Goal: Use online tool/utility: Utilize a website feature to perform a specific function

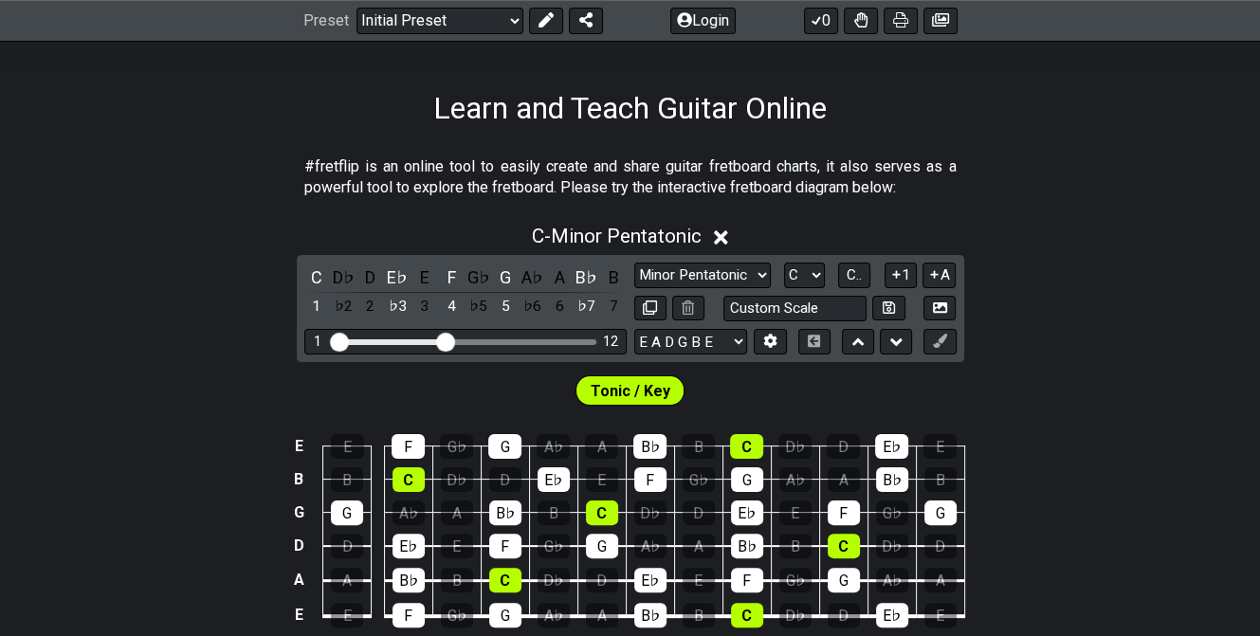
scroll to position [284, 0]
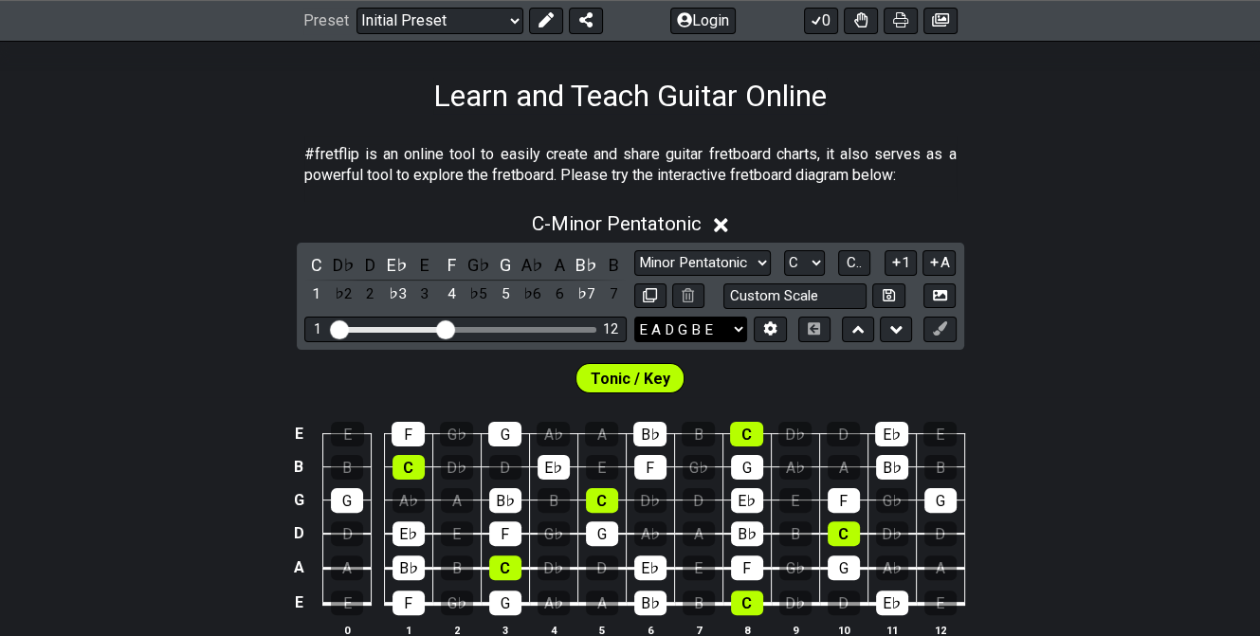
click at [687, 321] on select "E A D G B E E A D G B E E A D G B E B E A D F♯ B A D G C E A D A D G B E E♭ A♭ …" at bounding box center [690, 330] width 113 height 26
select select "B E A D F# B"
click at [634, 317] on select "E A D G B E E A D G B E E A D G B E B E A D F♯ B A D G C E A D A D G B E E♭ A♭ …" at bounding box center [690, 330] width 113 height 26
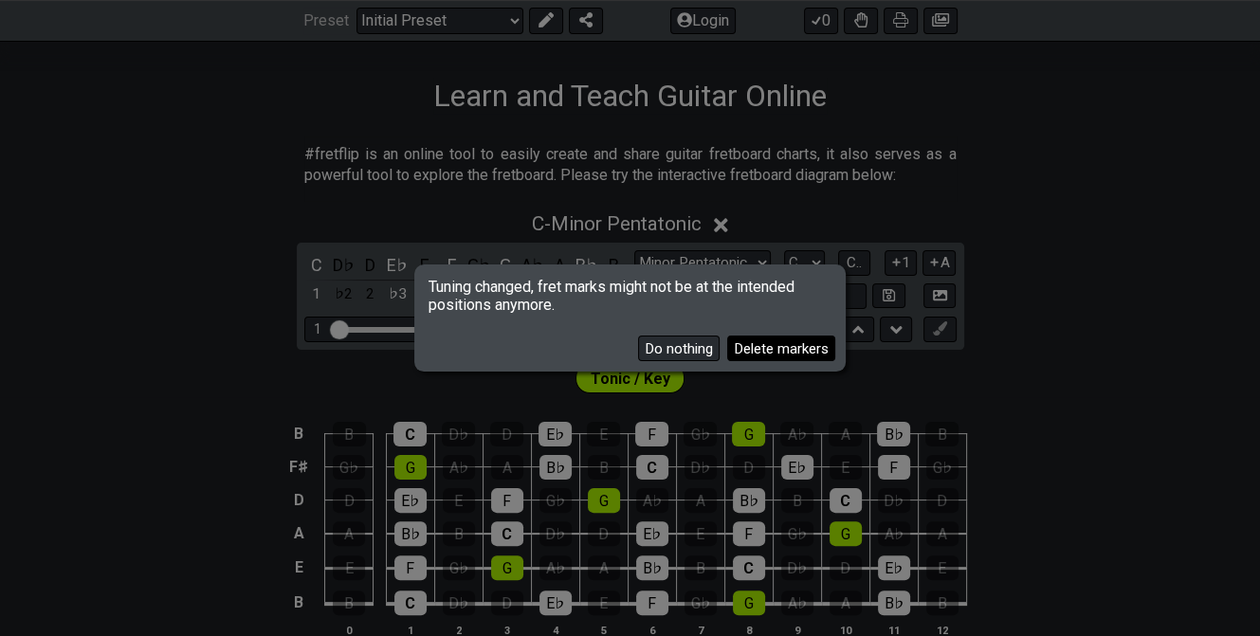
click at [760, 339] on button "Delete markers" at bounding box center [781, 349] width 108 height 26
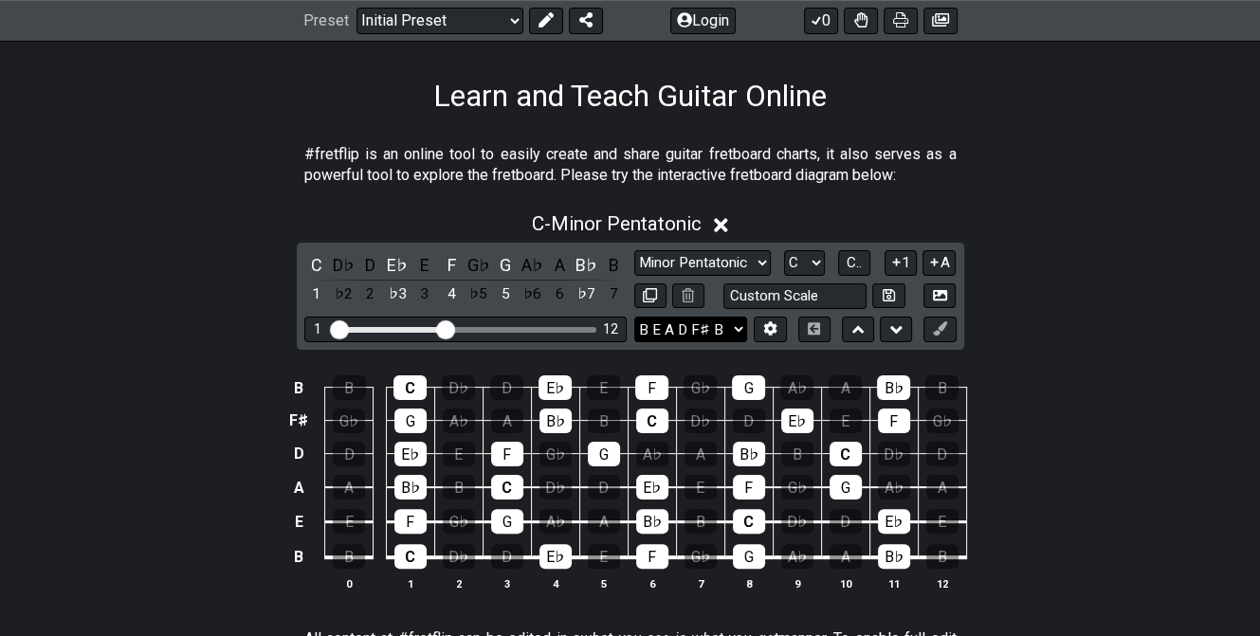
click at [726, 324] on select "E A D G B E E A D G B E E A D G B E B E A D F♯ B A D G C E A D A D G B E E♭ A♭ …" at bounding box center [690, 330] width 113 height 26
click at [765, 324] on icon at bounding box center [770, 329] width 13 height 14
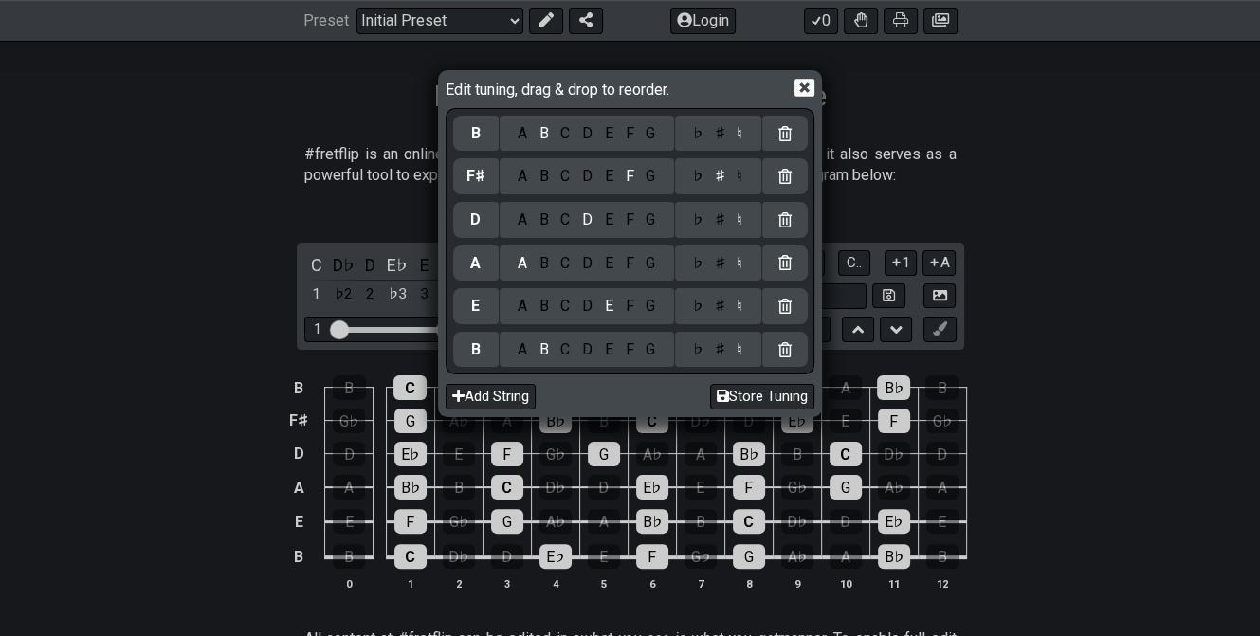
click at [526, 355] on div "A" at bounding box center [522, 349] width 22 height 21
click at [806, 86] on icon at bounding box center [805, 88] width 20 height 20
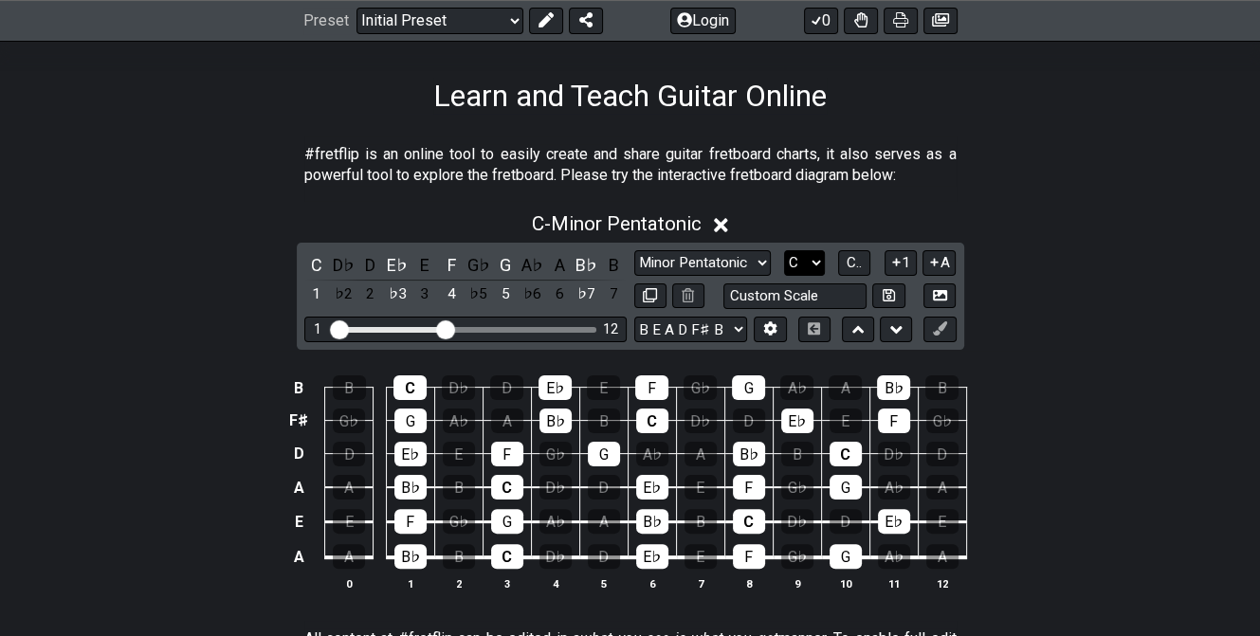
click at [797, 258] on select "A♭ A A♯ B♭ B C C♯ D♭ D D♯ E♭ E F F♯ G♭ G G♯" at bounding box center [804, 263] width 41 height 26
select select "A"
click at [784, 250] on select "A♭ A A♯ B♭ B C C♯ D♭ D D♯ E♭ E F F♯ G♭ G G♯" at bounding box center [804, 263] width 41 height 26
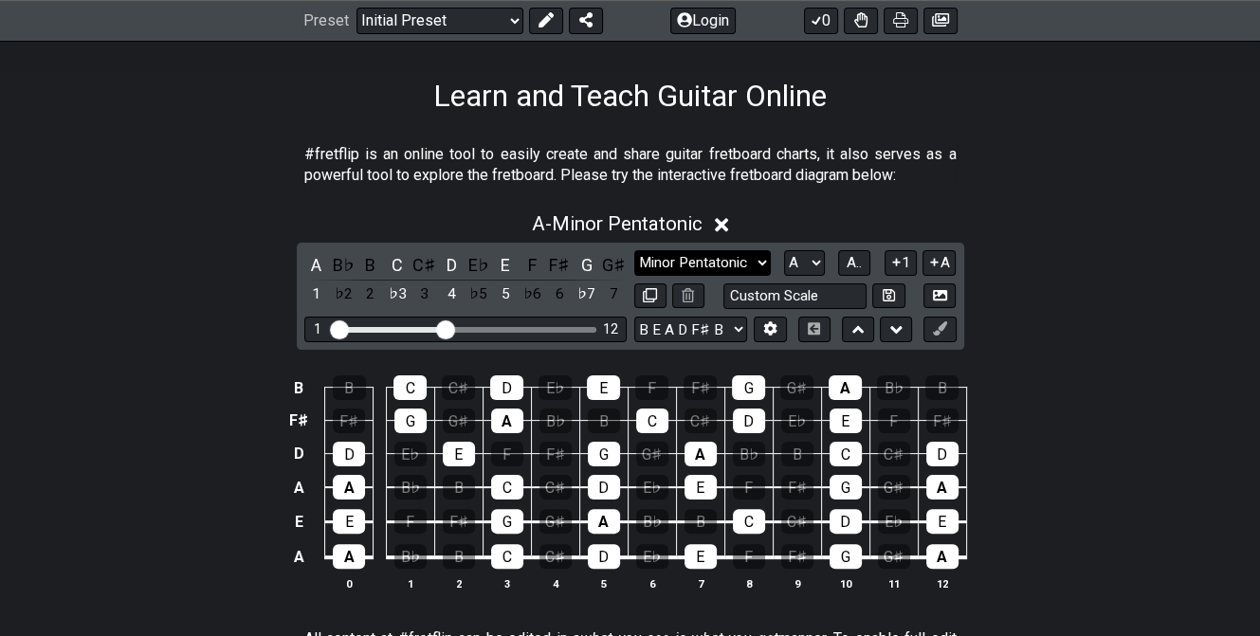
click at [716, 260] on select "Minor Pentatonic Click to edit Minor Pentatonic Major Pentatonic Minor Blues Ma…" at bounding box center [702, 263] width 137 height 26
click at [922, 187] on div "#fretflip is an online tool to easily create and share guitar fretboard charts,…" at bounding box center [630, 169] width 652 height 65
click at [371, 267] on div "B" at bounding box center [370, 265] width 25 height 26
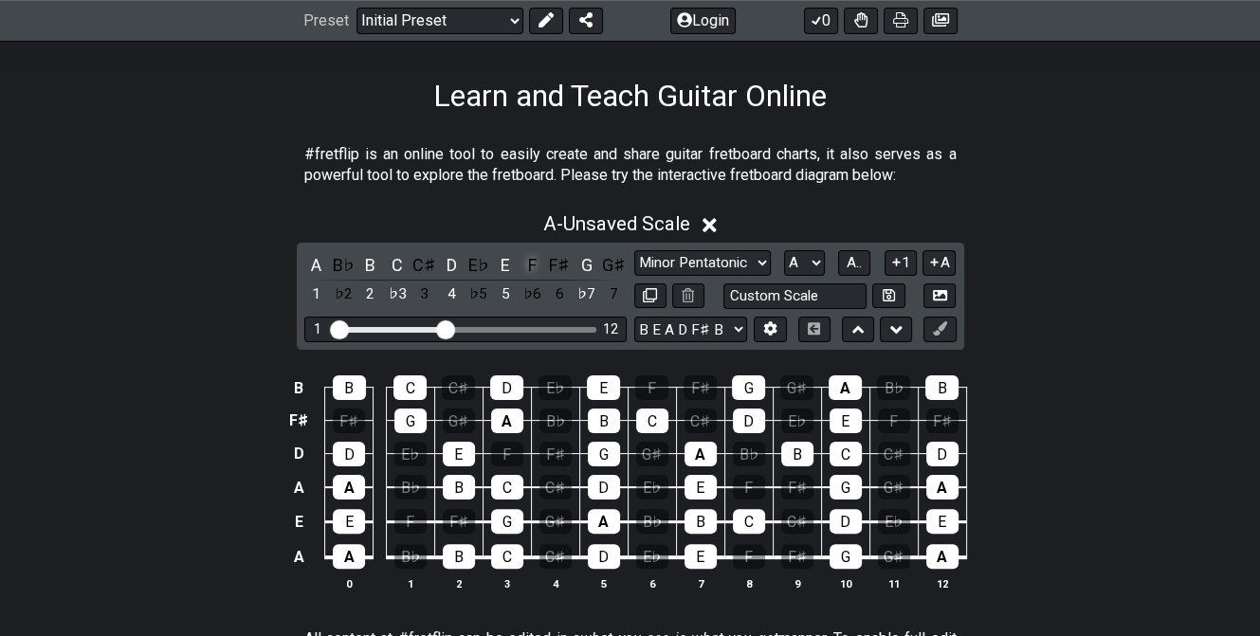
click at [527, 262] on div "F" at bounding box center [533, 265] width 25 height 26
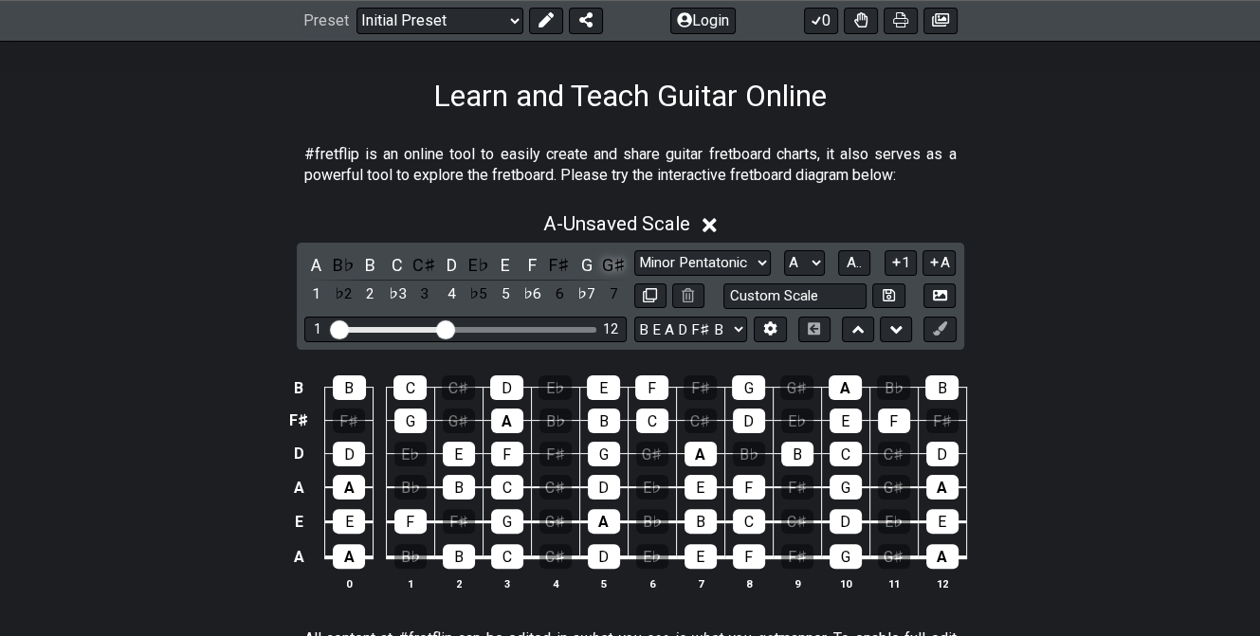
click at [601, 261] on div "G♯" at bounding box center [613, 265] width 25 height 26
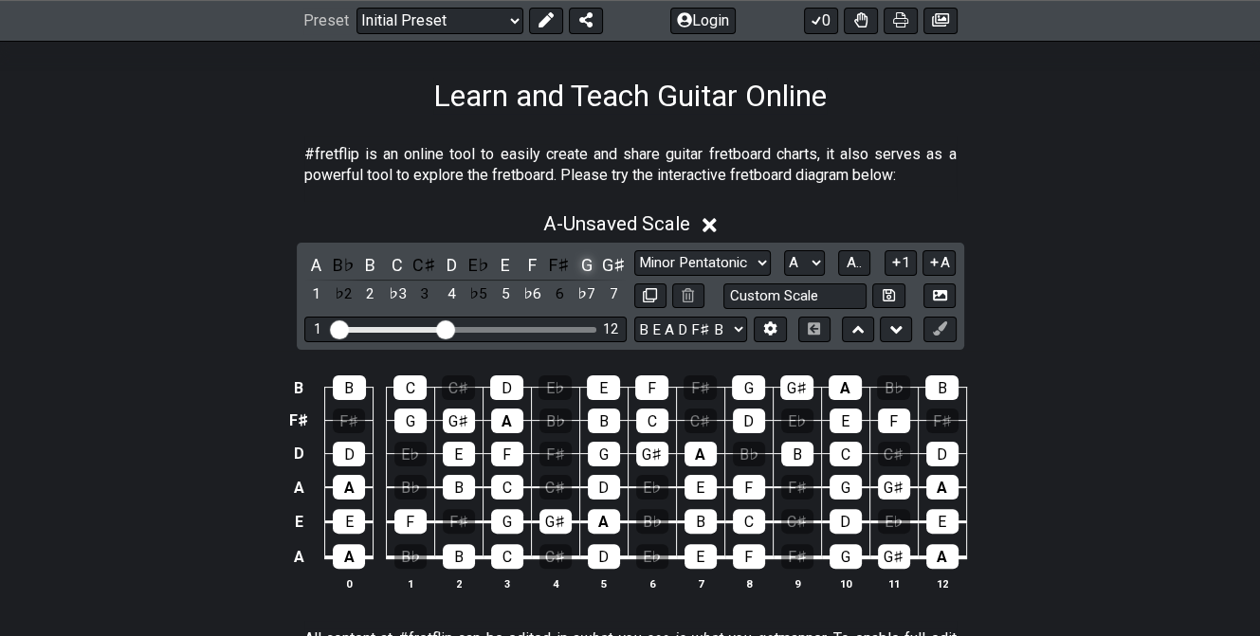
click at [585, 261] on div "G" at bounding box center [587, 265] width 25 height 26
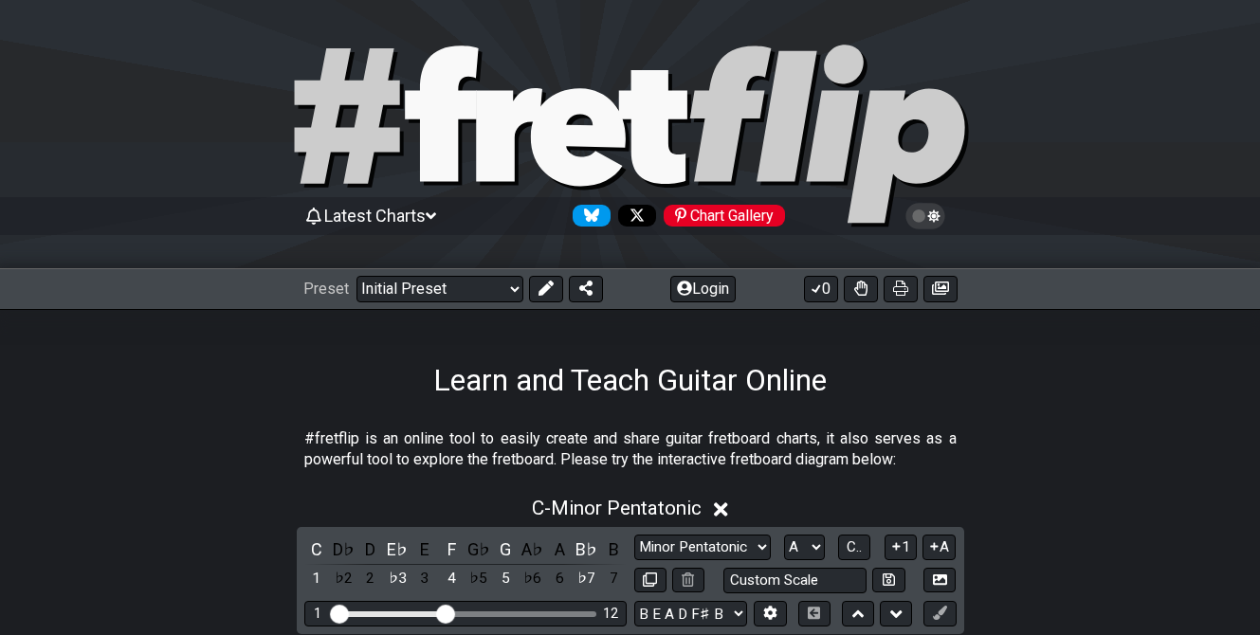
select select "A"
select select "B E A D F# B"
